Goal: Task Accomplishment & Management: Manage account settings

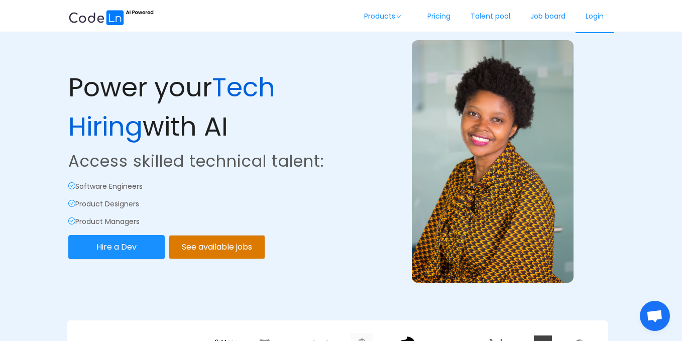
click at [586, 19] on link "Login" at bounding box center [594, 16] width 38 height 33
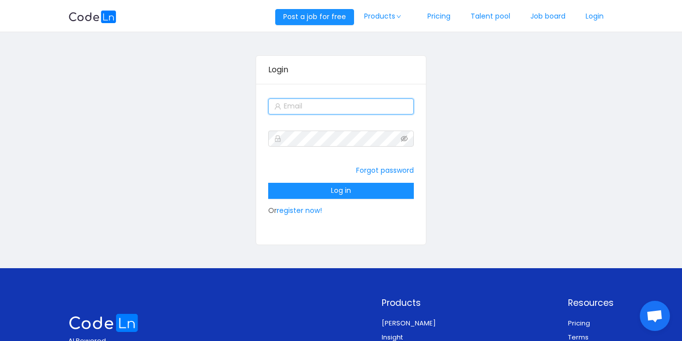
type input "[EMAIL_ADDRESS][DOMAIN_NAME]"
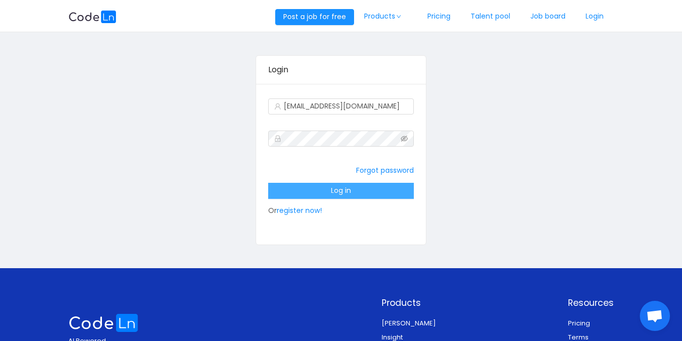
click at [362, 189] on button "Log in" at bounding box center [341, 191] width 146 height 16
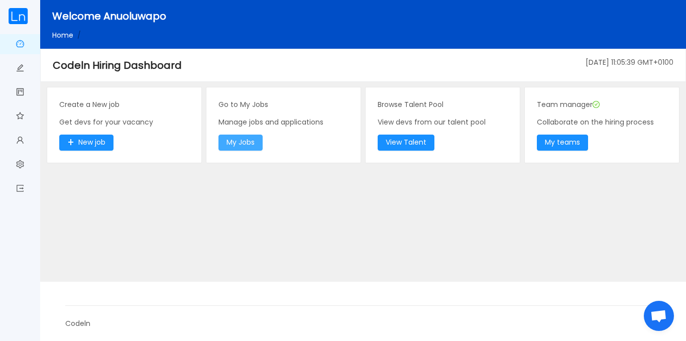
click at [244, 145] on button "My Jobs" at bounding box center [240, 143] width 44 height 16
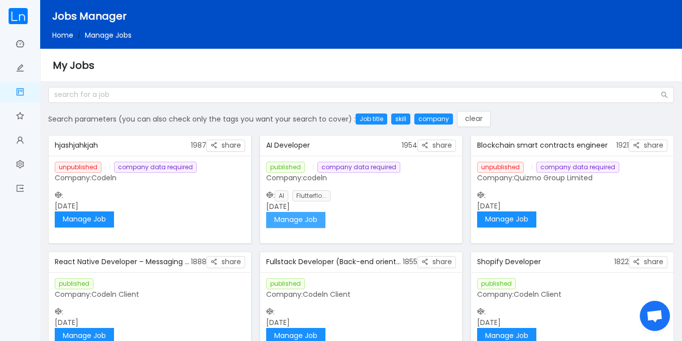
click at [315, 221] on button "Manage Job" at bounding box center [295, 220] width 59 height 16
